Goal: Information Seeking & Learning: Learn about a topic

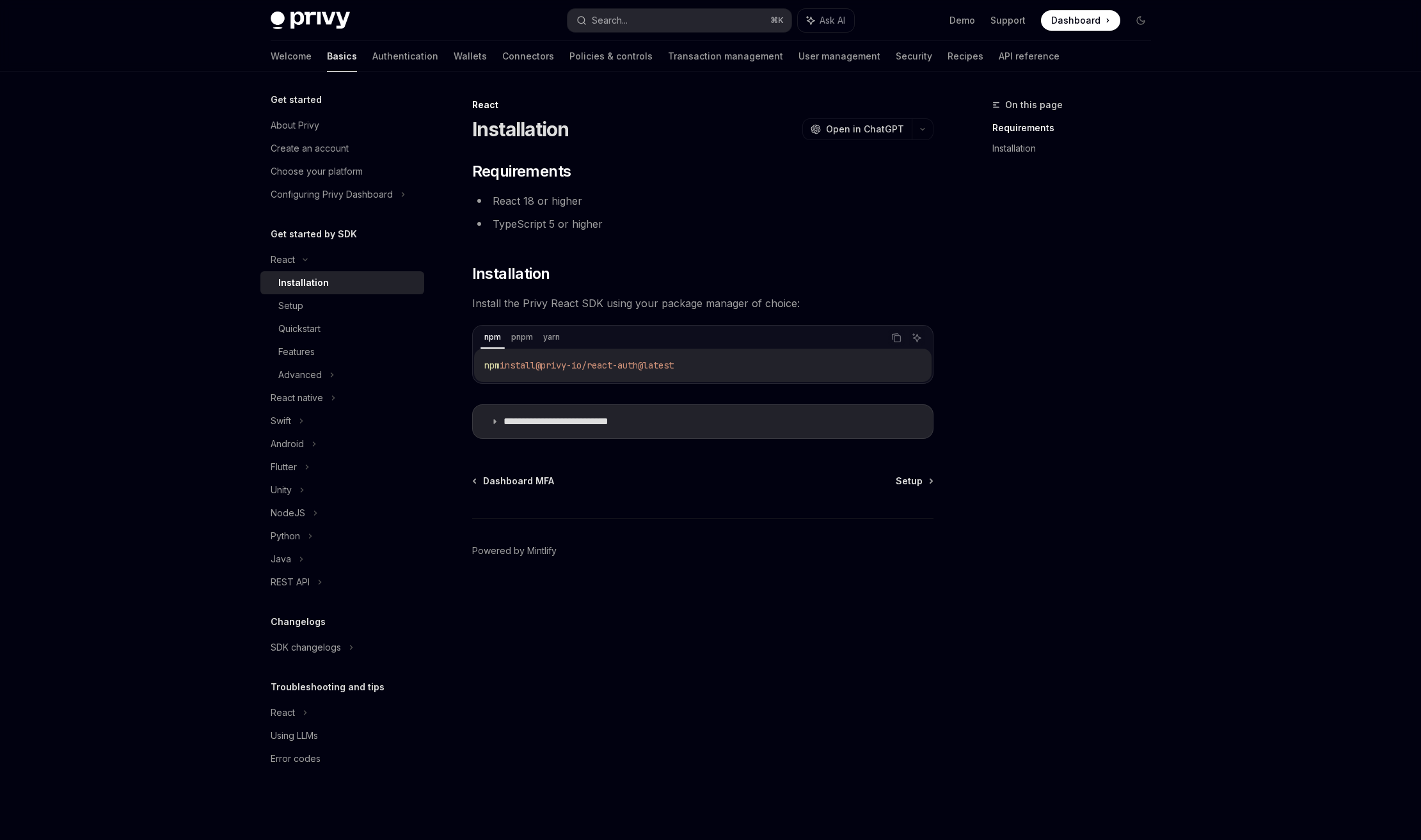
click at [536, 247] on div "**********" at bounding box center [702, 300] width 461 height 277
click at [333, 328] on div "Quickstart" at bounding box center [347, 328] width 138 height 15
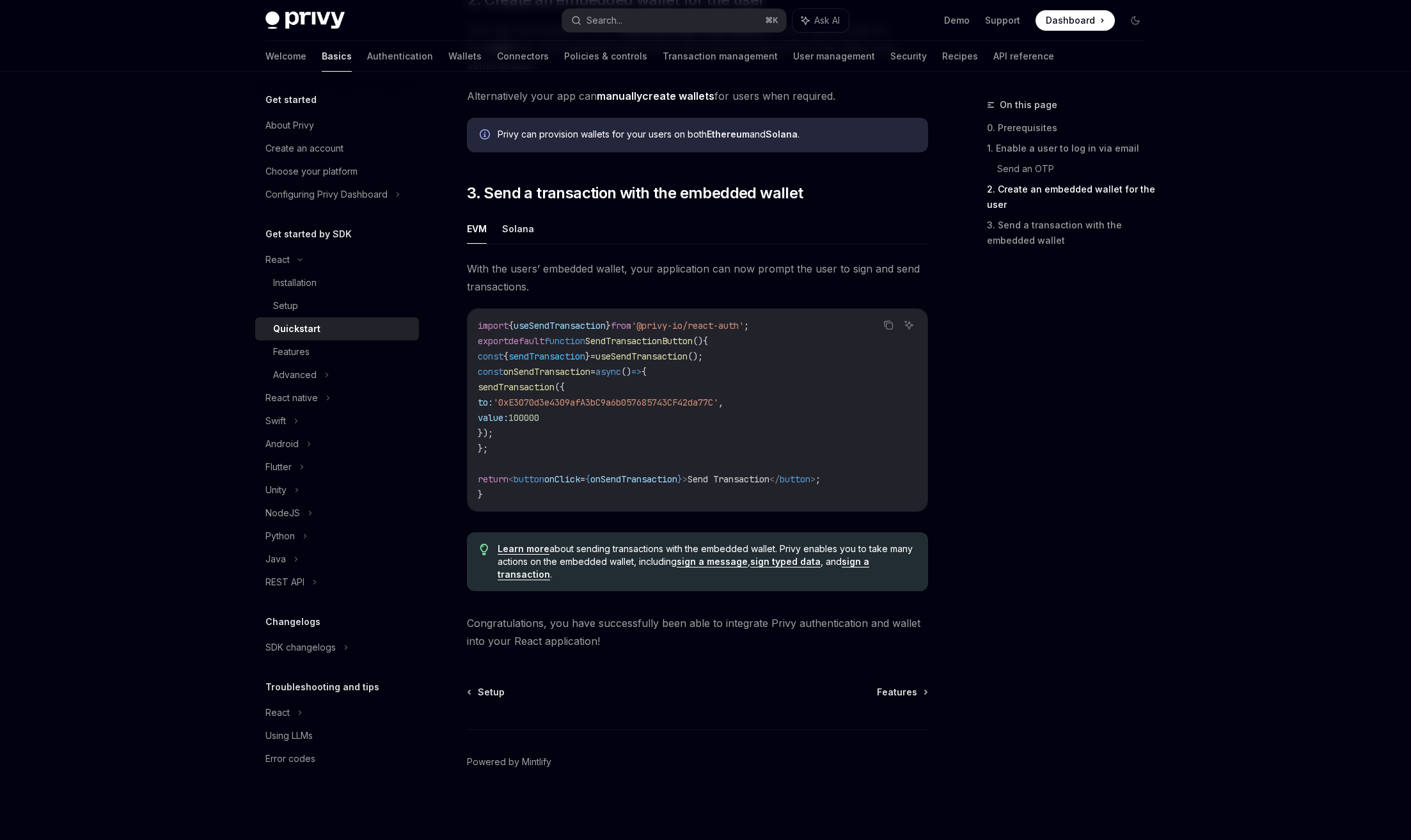
scroll to position [1016, 0]
click at [364, 349] on div "Features" at bounding box center [342, 351] width 138 height 15
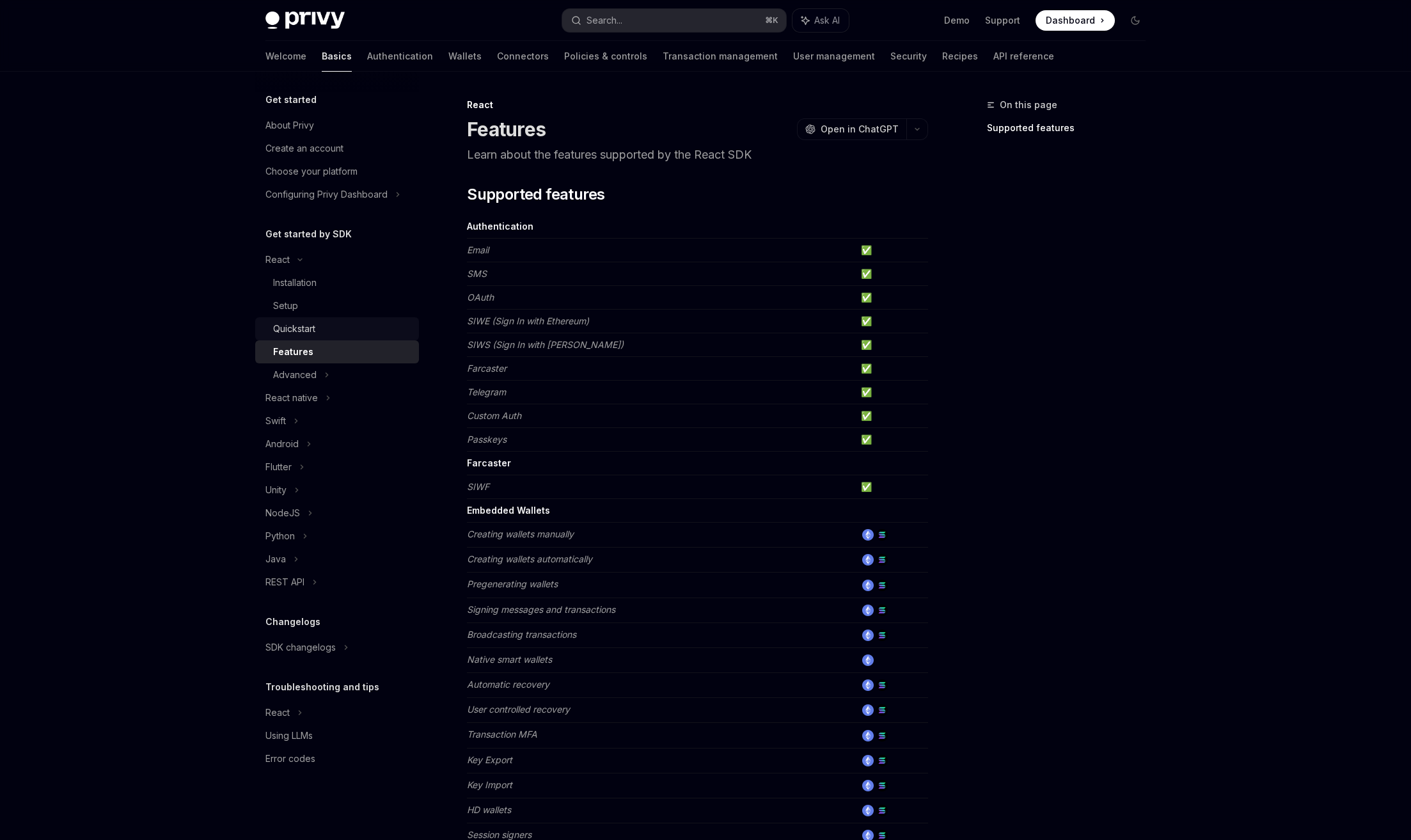
click at [354, 330] on div "Quickstart" at bounding box center [342, 328] width 138 height 15
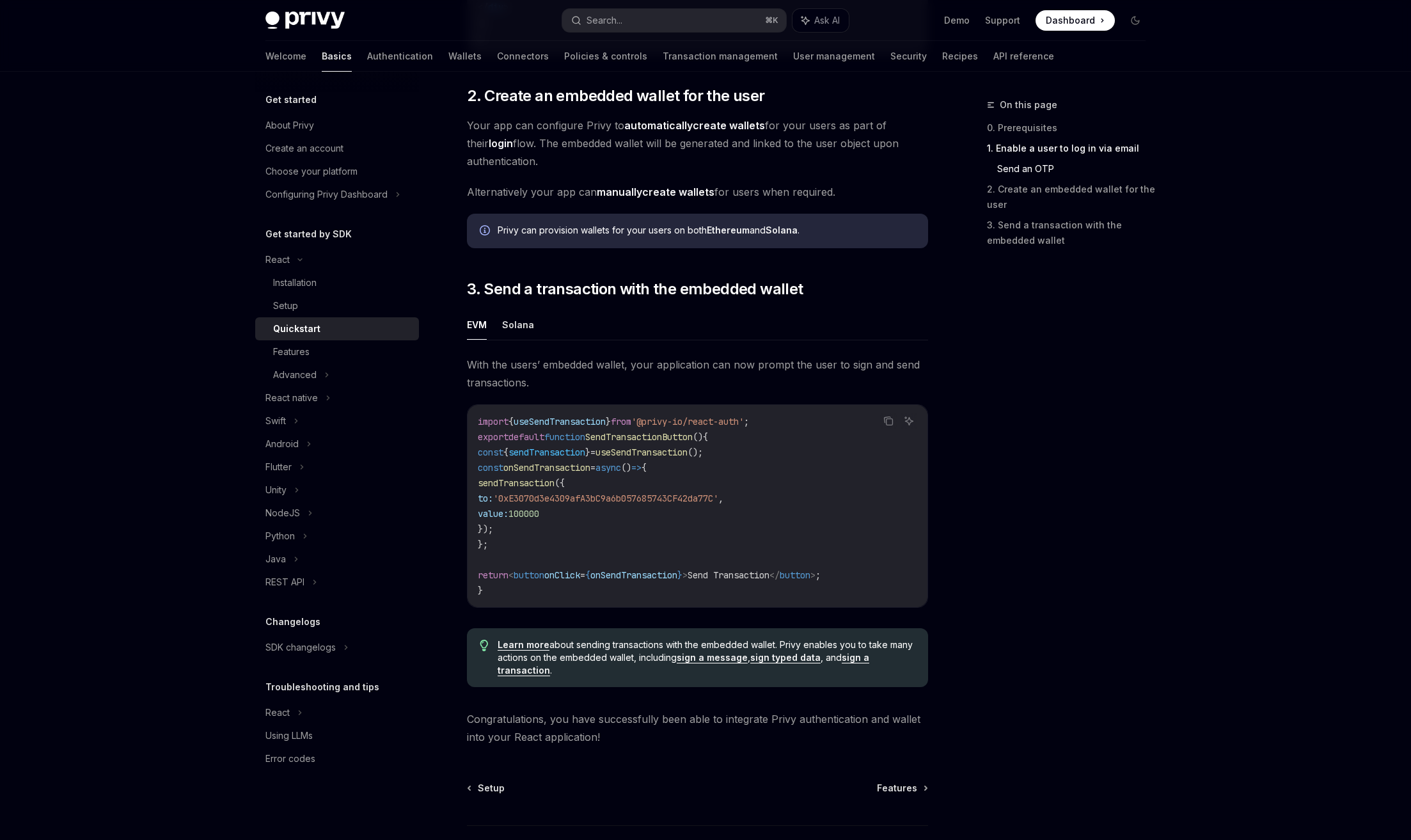
scroll to position [919, 0]
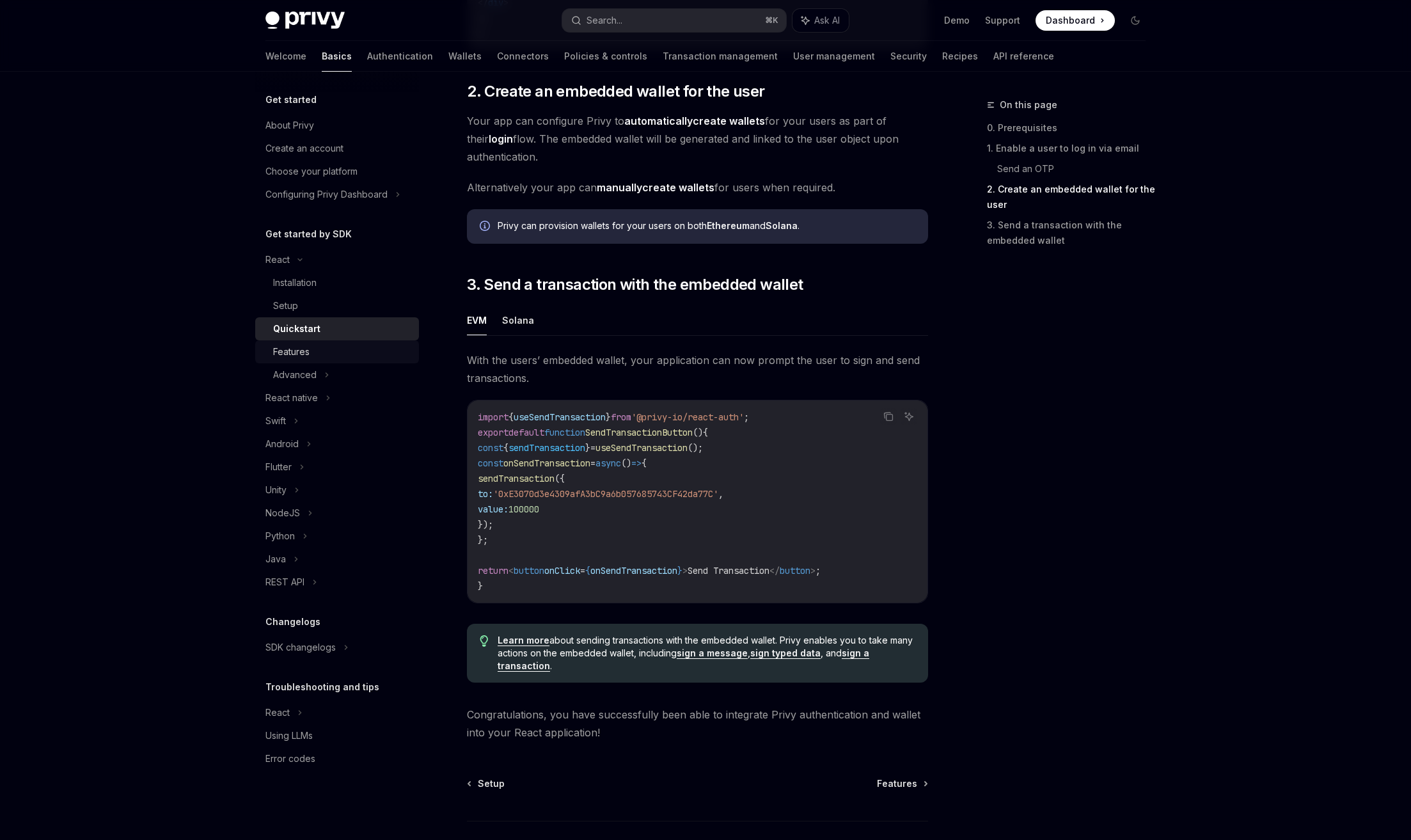
click at [364, 344] on div "Features" at bounding box center [342, 351] width 138 height 15
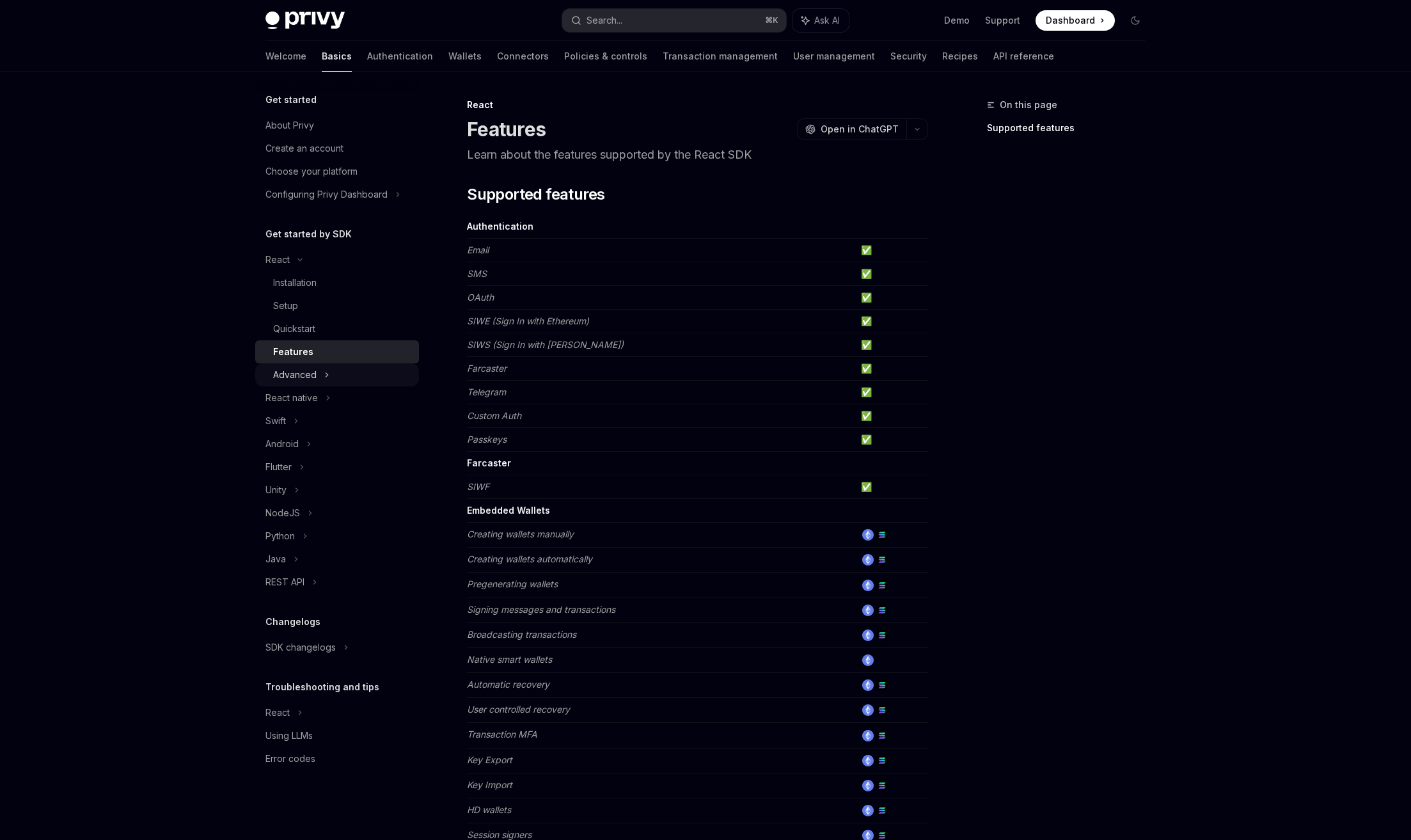
click at [348, 368] on div "Advanced" at bounding box center [337, 375] width 163 height 23
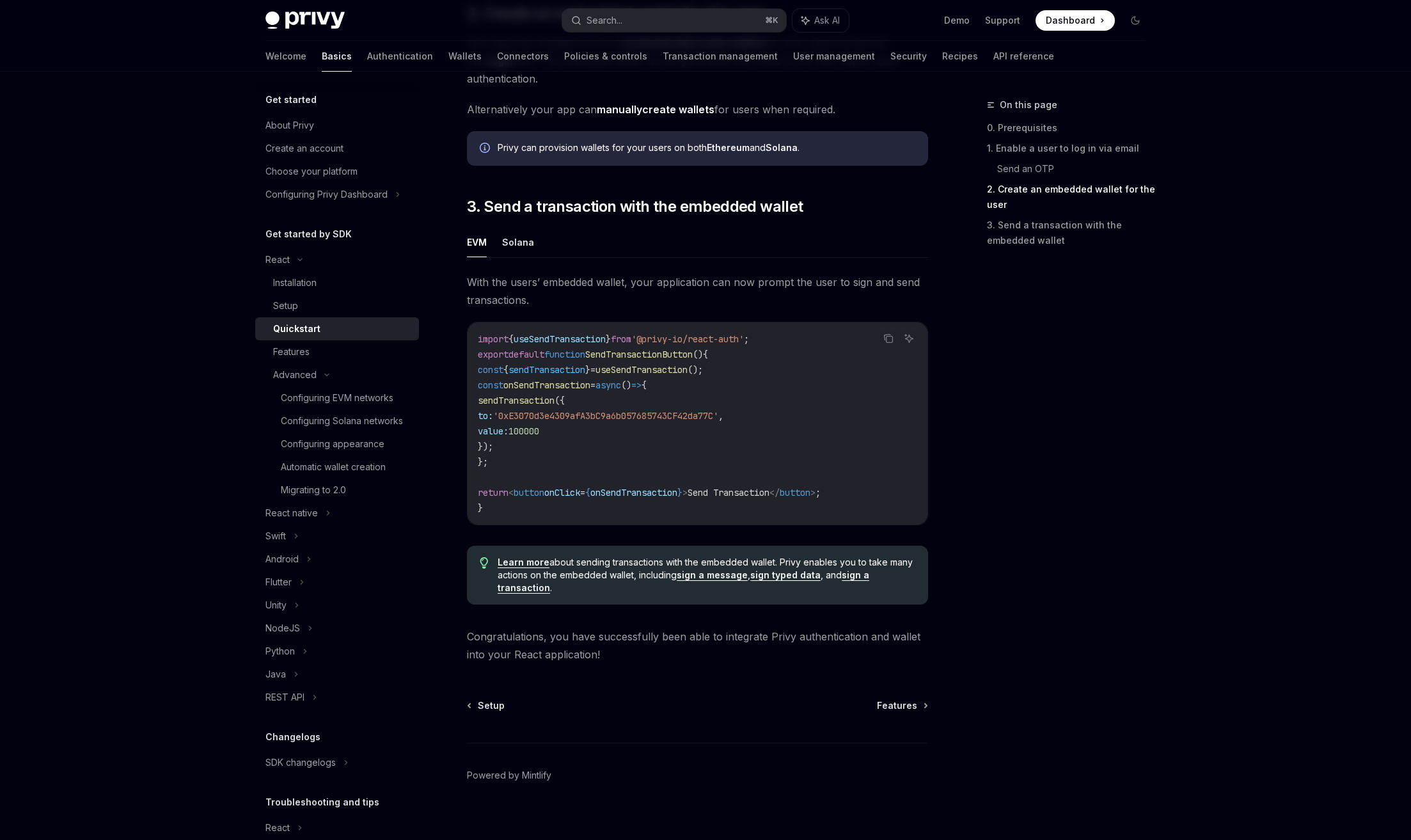
scroll to position [1013, 0]
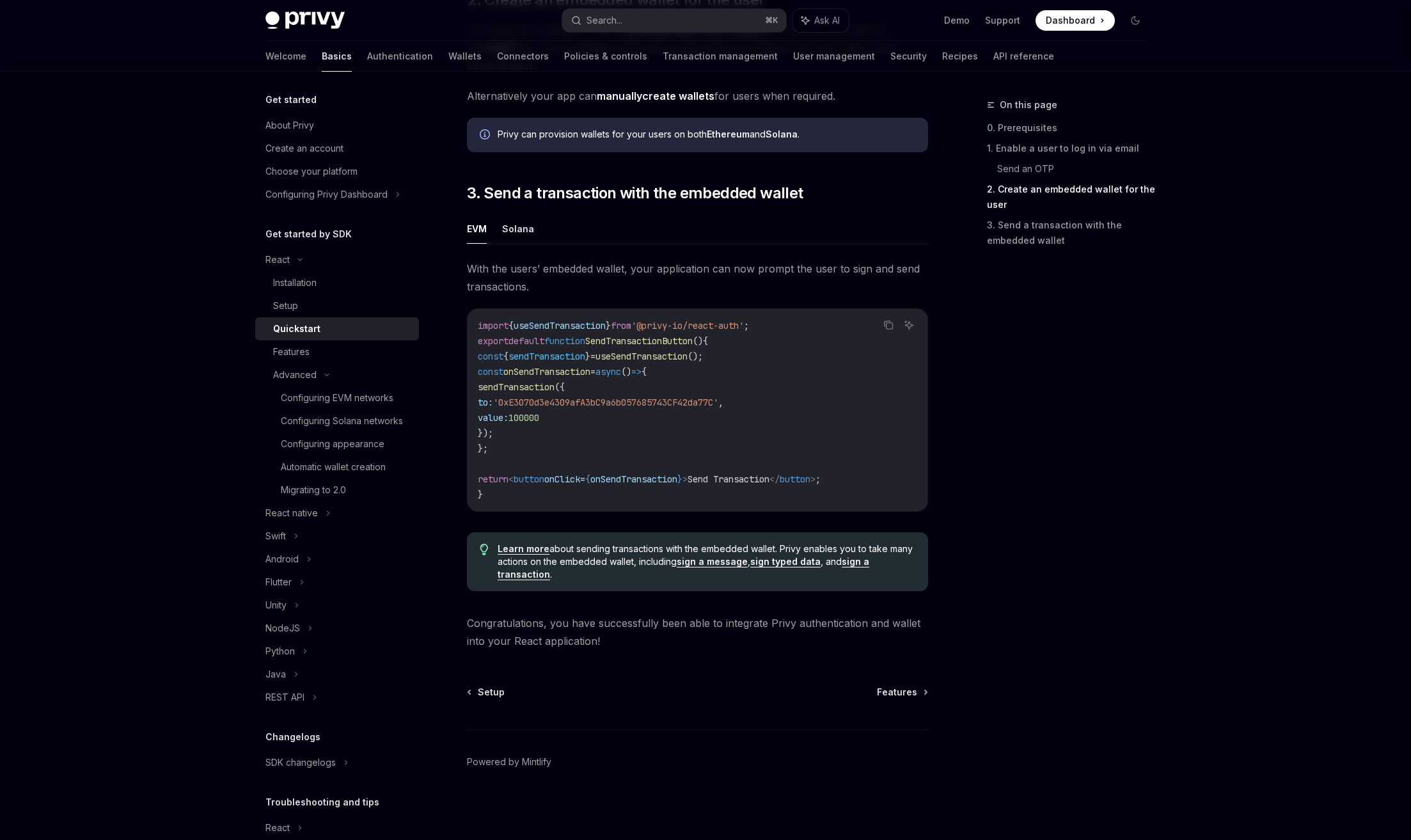
type textarea "*"
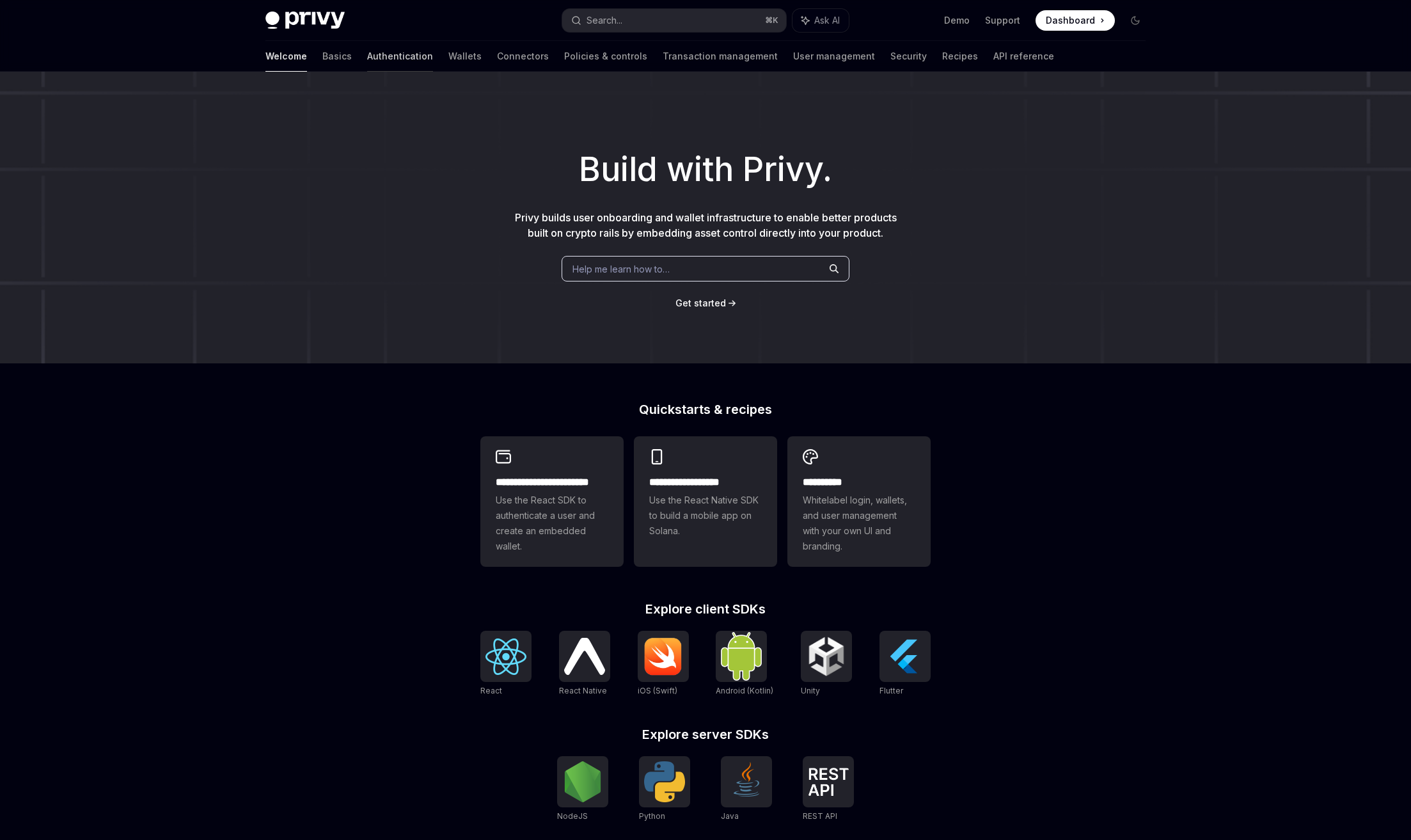
click at [367, 62] on link "Authentication" at bounding box center [400, 56] width 66 height 31
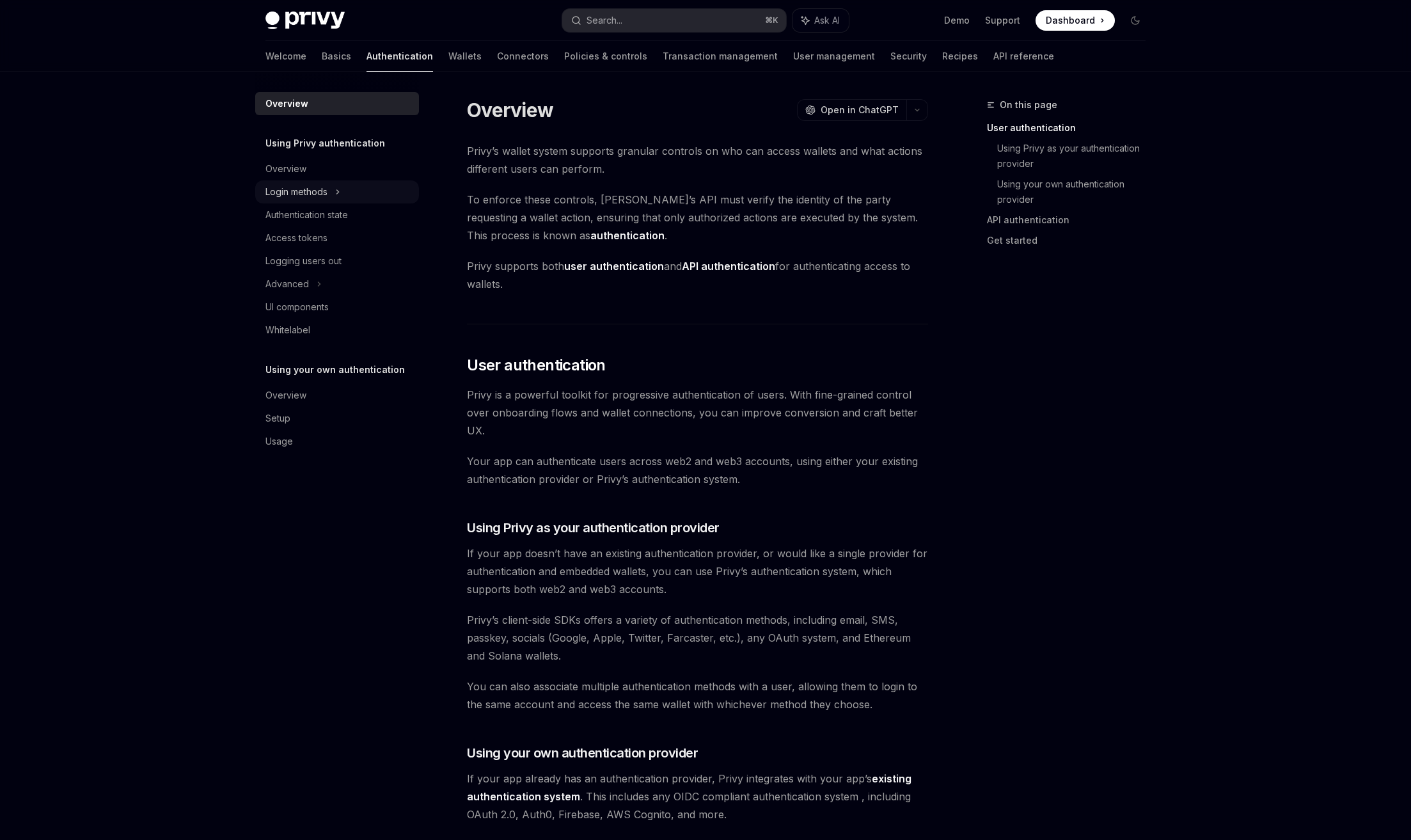
click at [305, 183] on div "Login methods" at bounding box center [337, 192] width 163 height 23
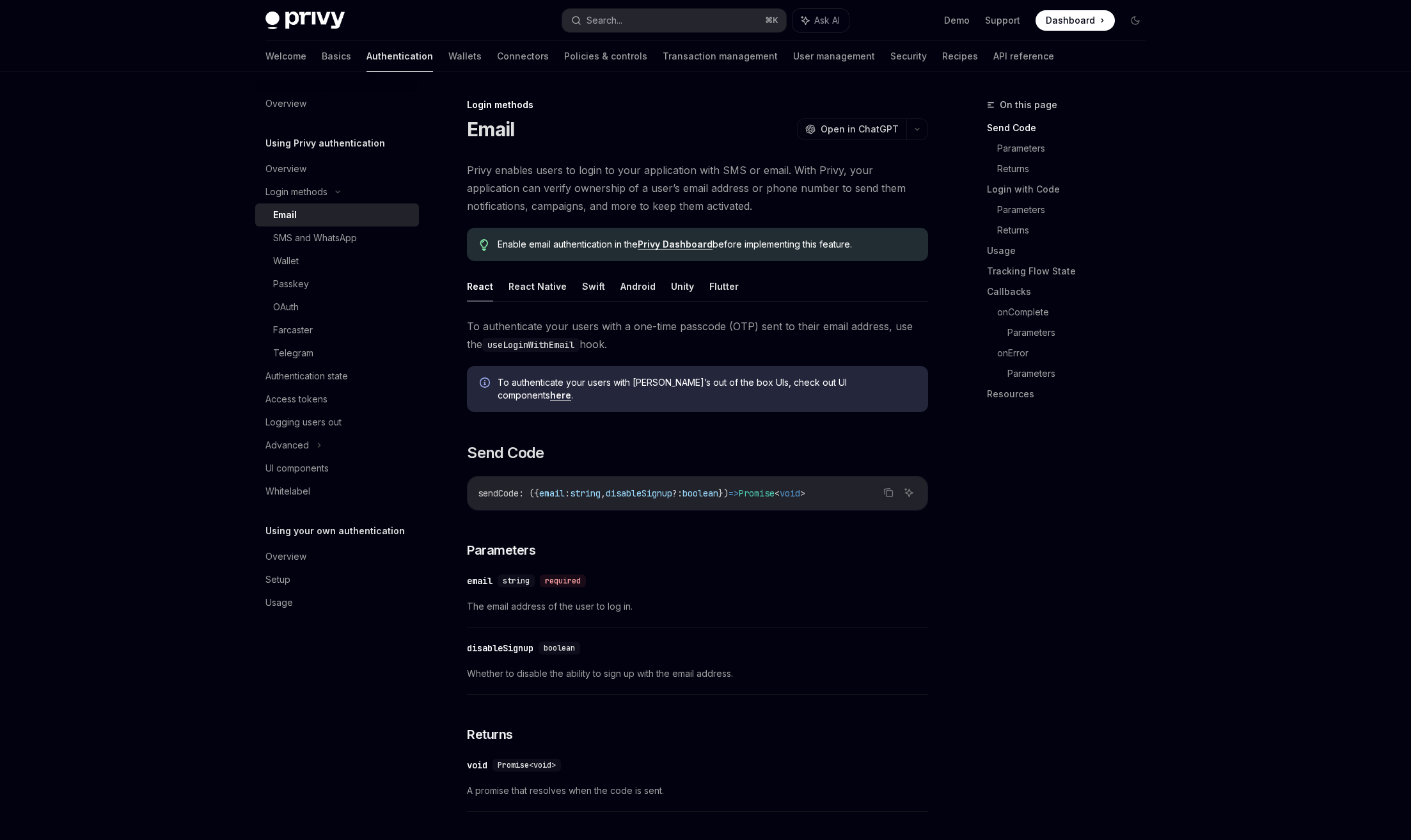
type textarea "*"
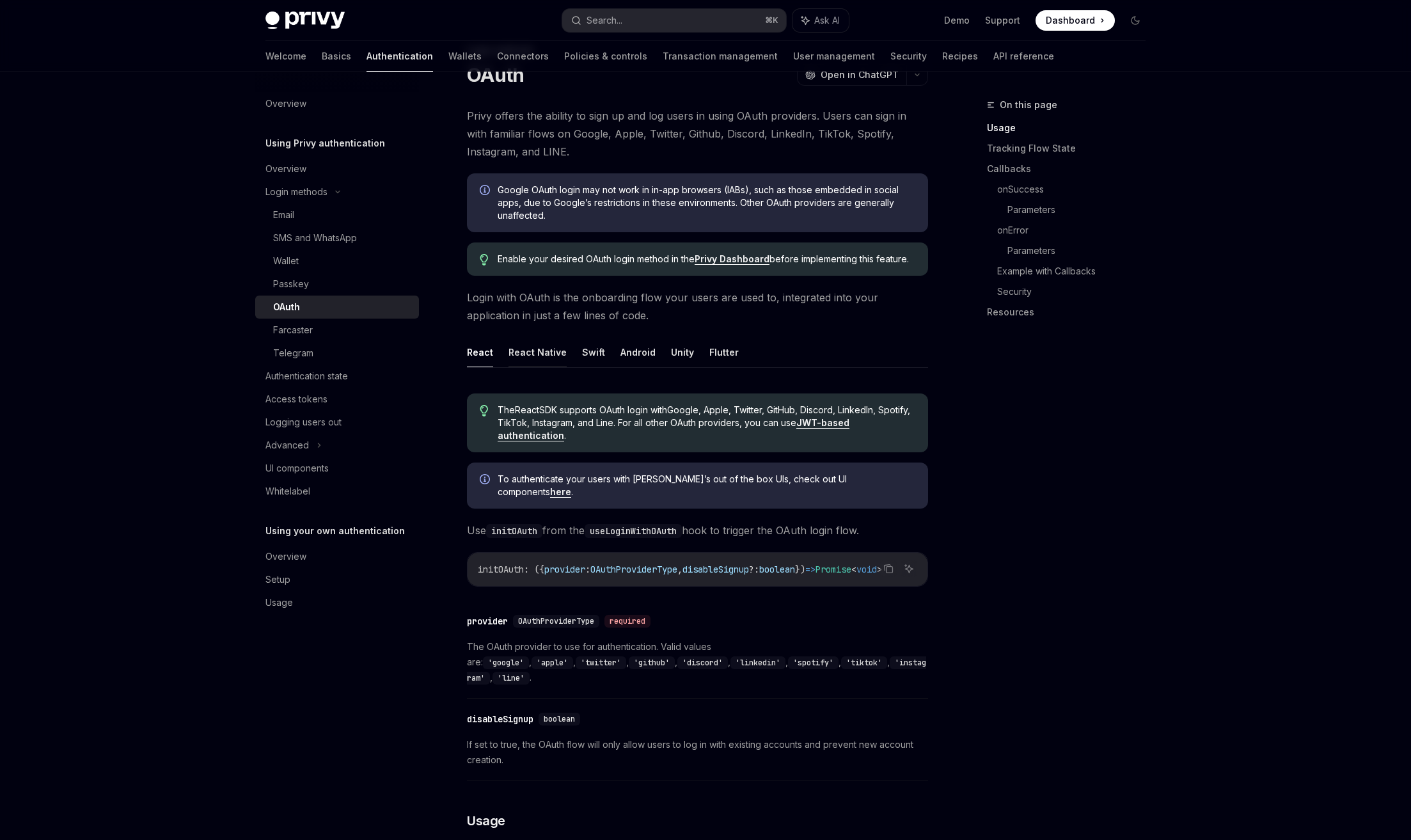
scroll to position [57, 0]
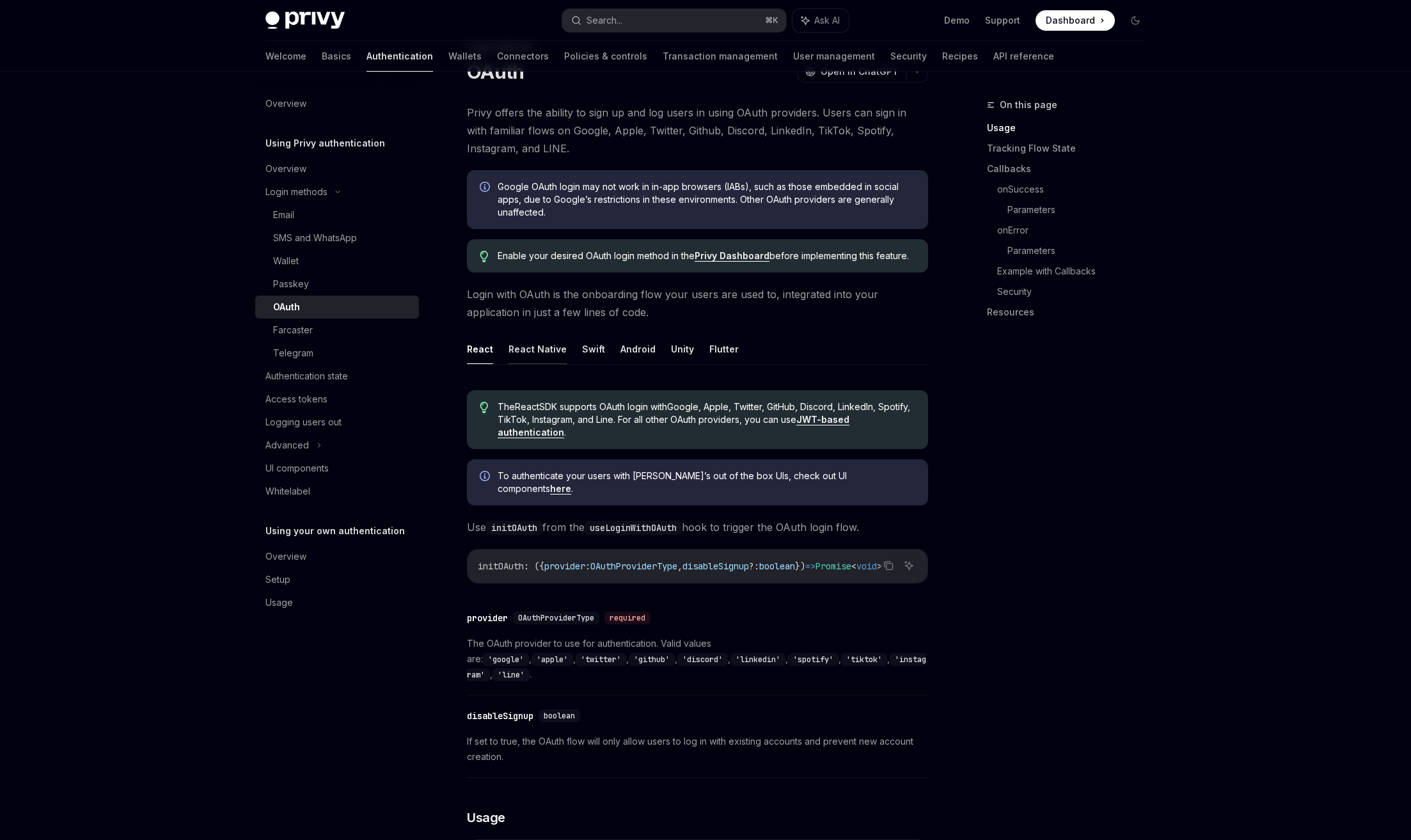
click at [536, 357] on button "React Native" at bounding box center [537, 349] width 58 height 30
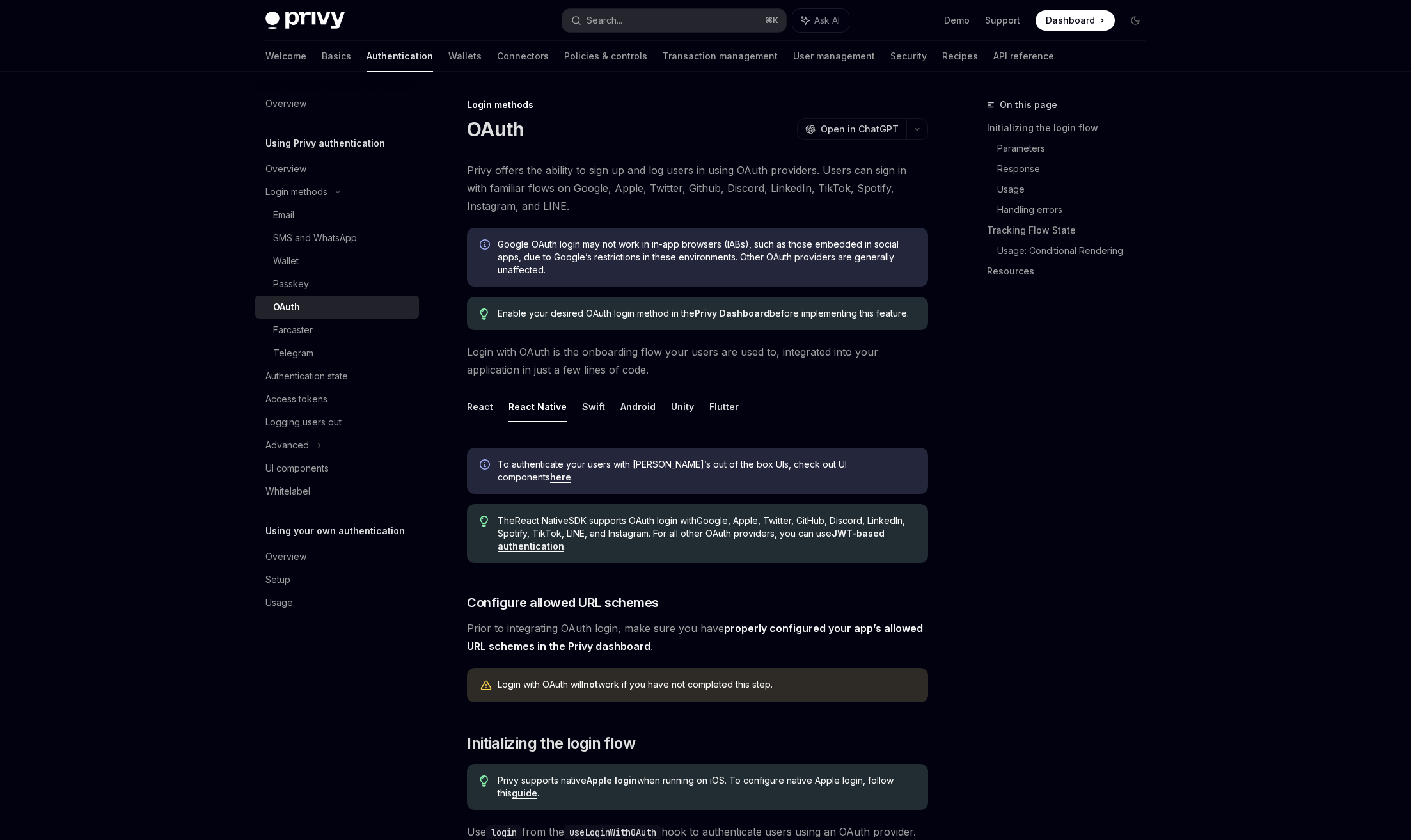
click at [704, 185] on span "Privy offers the ability to sign up and log users in using OAuth providers. Use…" at bounding box center [697, 188] width 461 height 54
type textarea "*"
